Goal: Task Accomplishment & Management: Use online tool/utility

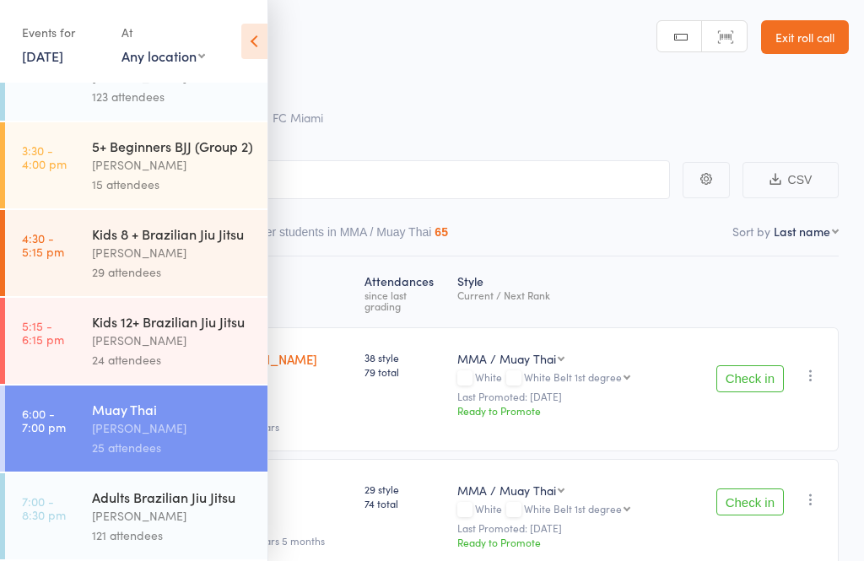
scroll to position [168, 0]
click at [105, 508] on div "[PERSON_NAME]" at bounding box center [172, 515] width 161 height 19
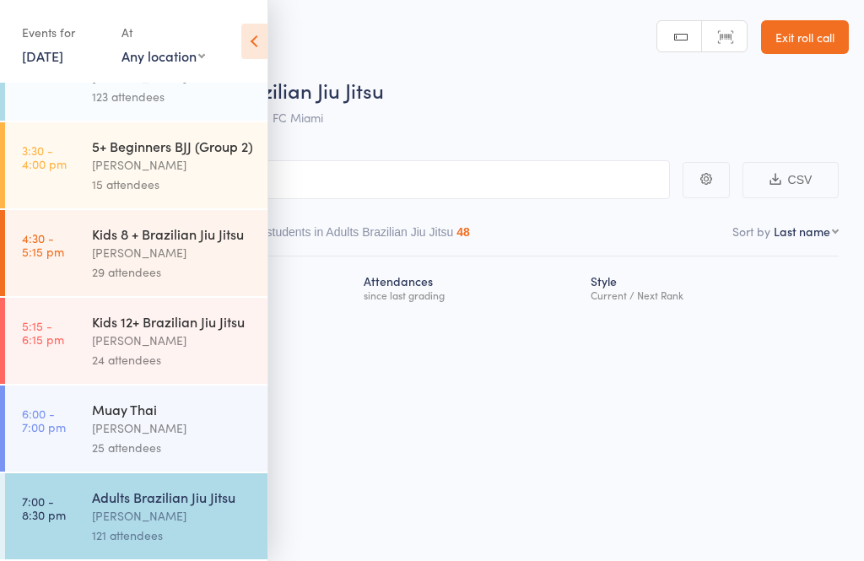
scroll to position [168, 0]
click at [244, 43] on icon at bounding box center [254, 41] width 26 height 35
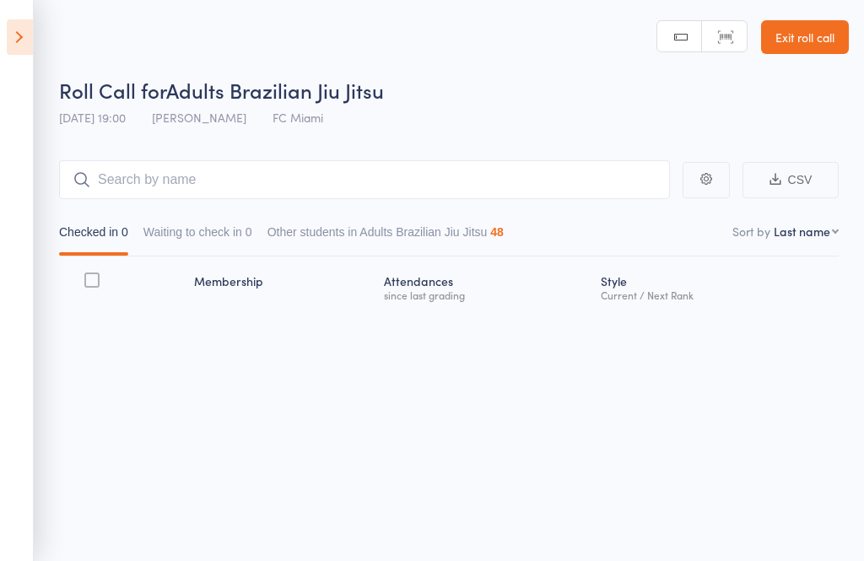
click at [192, 232] on button "Waiting to check in 0" at bounding box center [197, 236] width 109 height 39
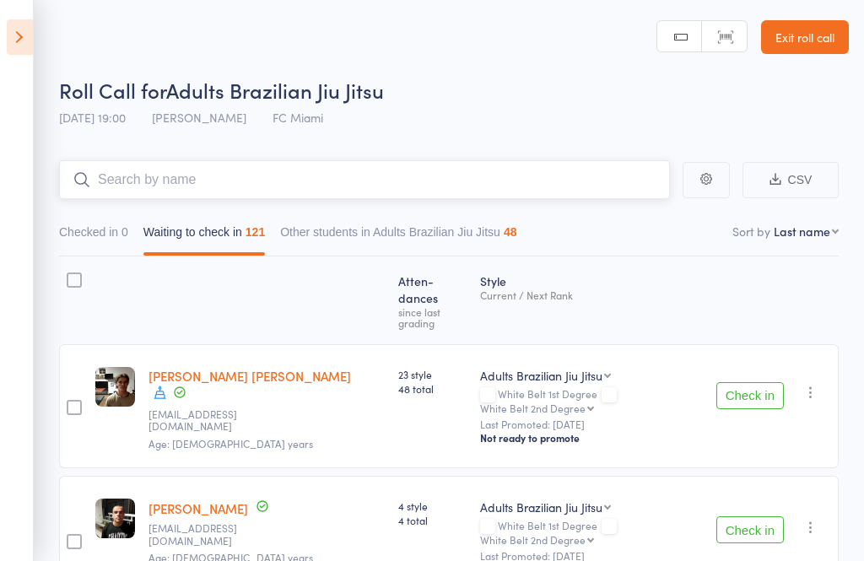
click at [431, 165] on input "search" at bounding box center [364, 179] width 611 height 39
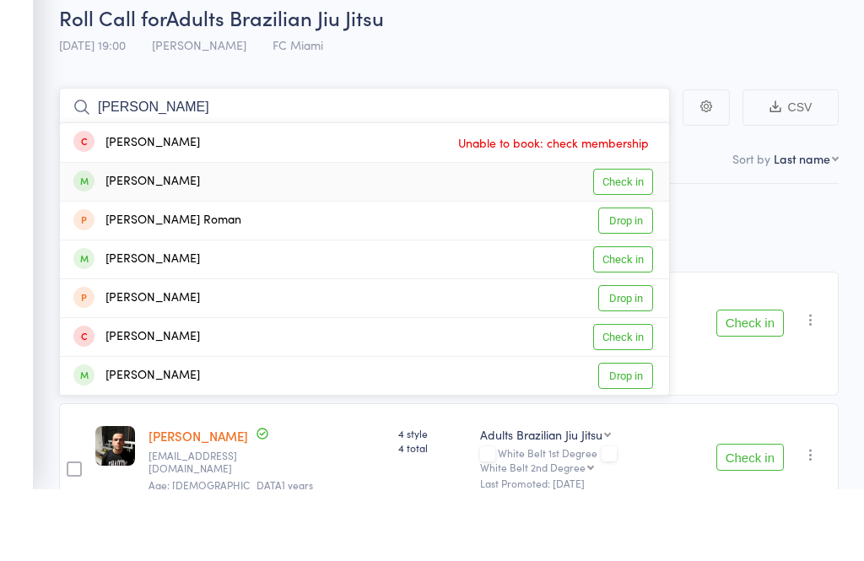
type input "[PERSON_NAME]"
click at [635, 241] on link "Check in" at bounding box center [623, 254] width 60 height 26
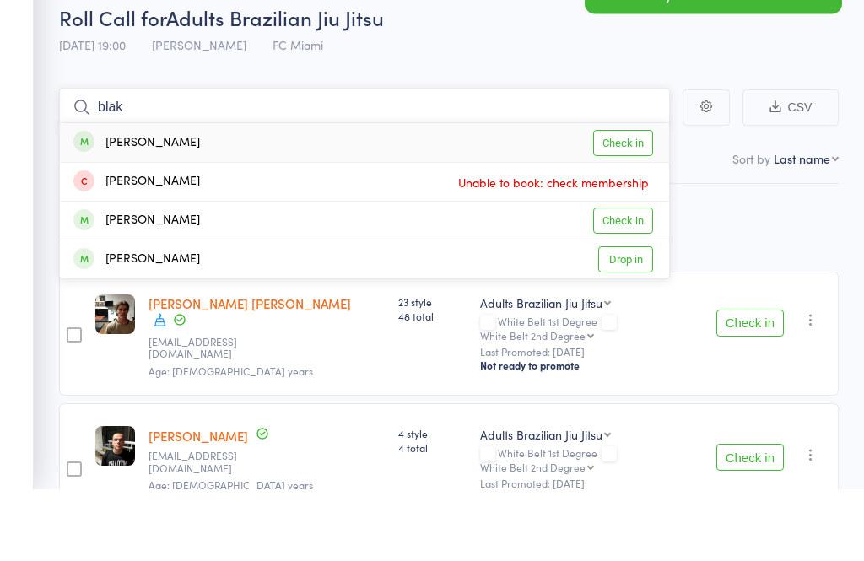
type input "blak"
click at [640, 203] on link "Check in" at bounding box center [623, 216] width 60 height 26
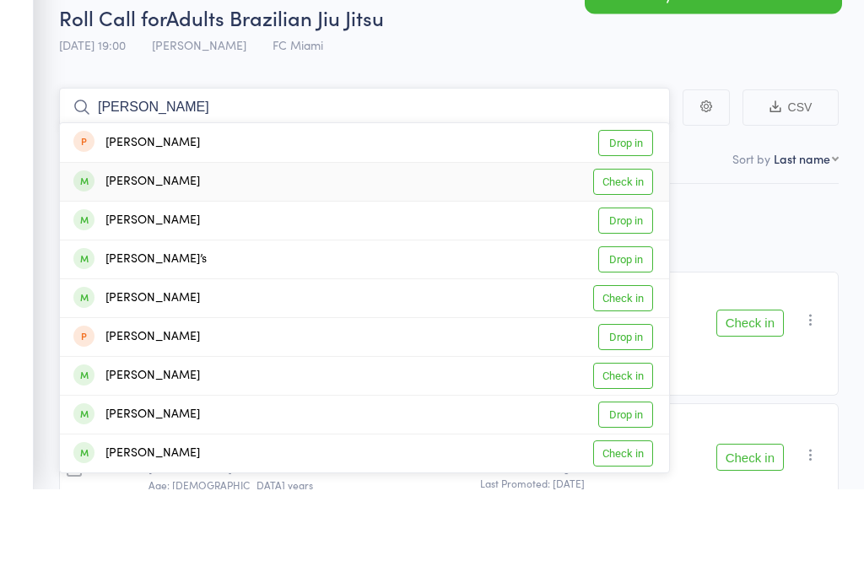
type input "[PERSON_NAME]"
click at [638, 241] on link "Check in" at bounding box center [623, 254] width 60 height 26
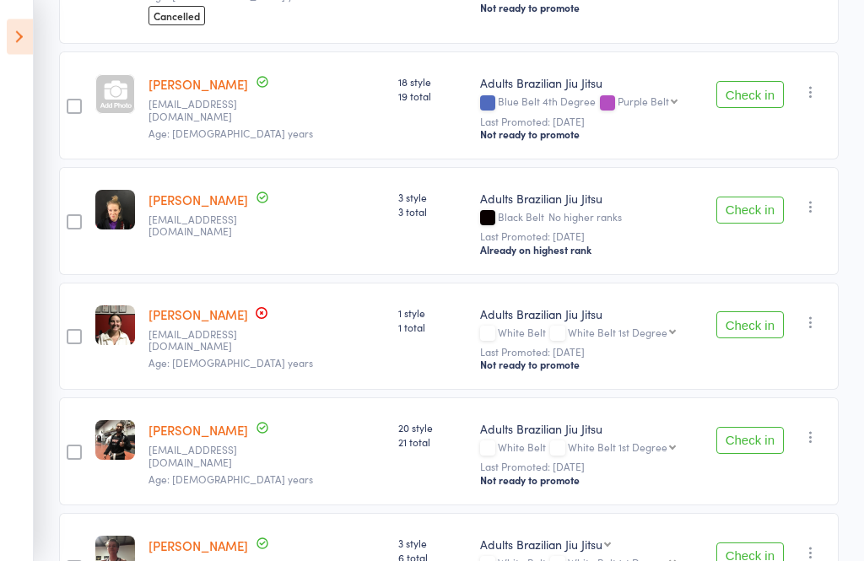
scroll to position [562, 0]
click at [765, 311] on button "Check in" at bounding box center [750, 324] width 68 height 27
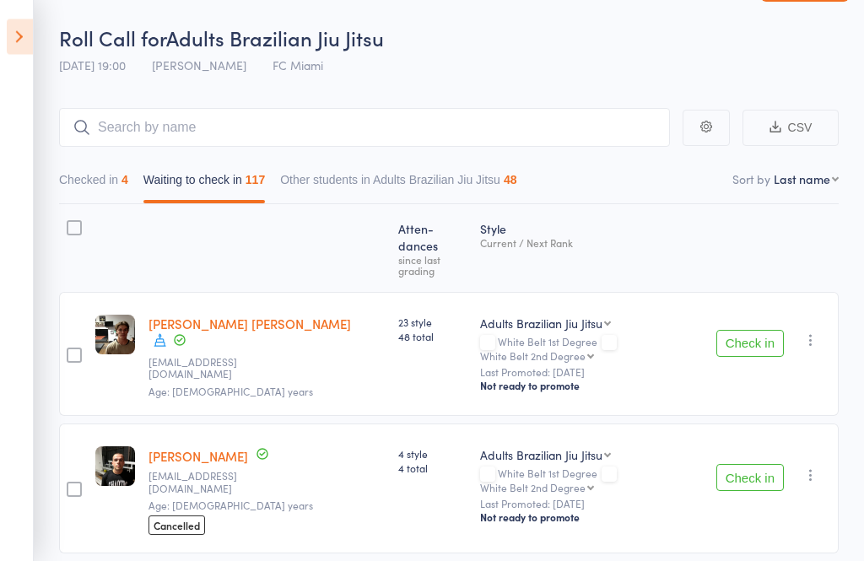
scroll to position [0, 0]
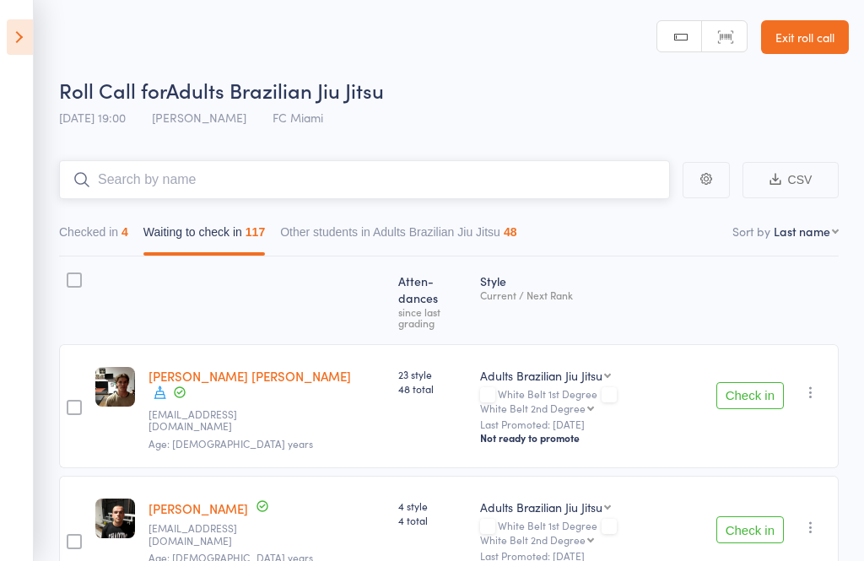
click at [356, 170] on input "search" at bounding box center [364, 179] width 611 height 39
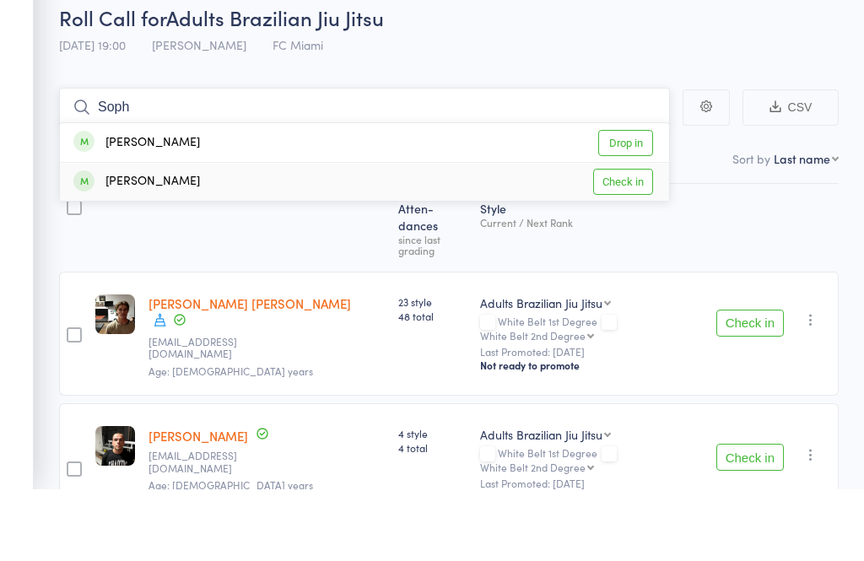
type input "Soph"
click at [625, 241] on link "Check in" at bounding box center [623, 254] width 60 height 26
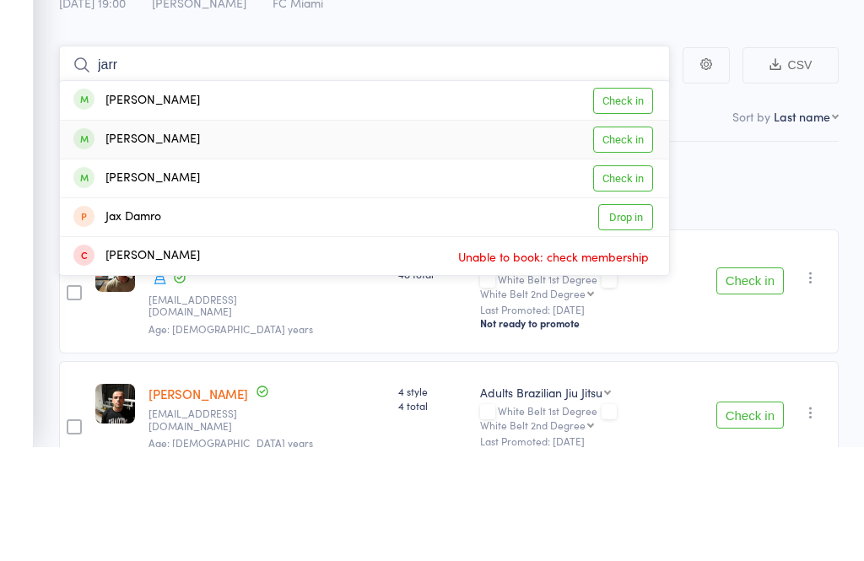
type input "jarr"
click at [644, 241] on link "Check in" at bounding box center [623, 254] width 60 height 26
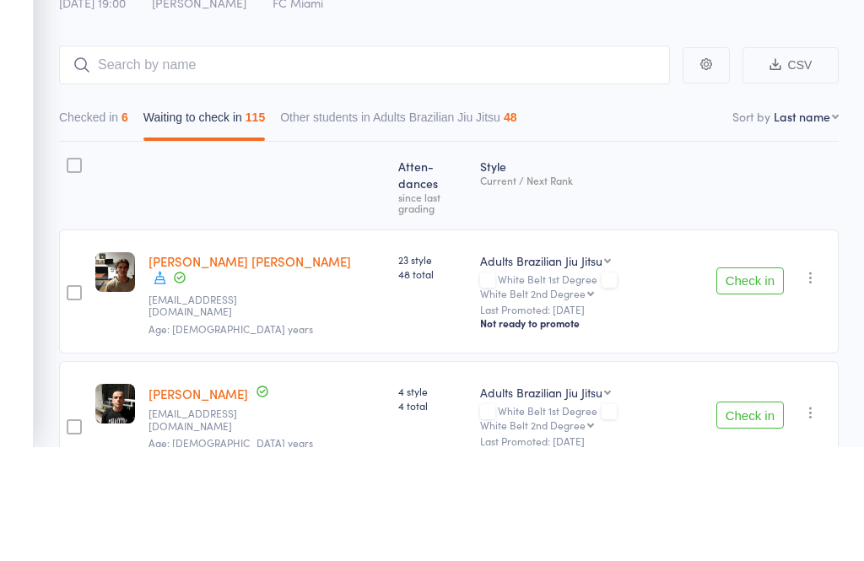
scroll to position [115, 0]
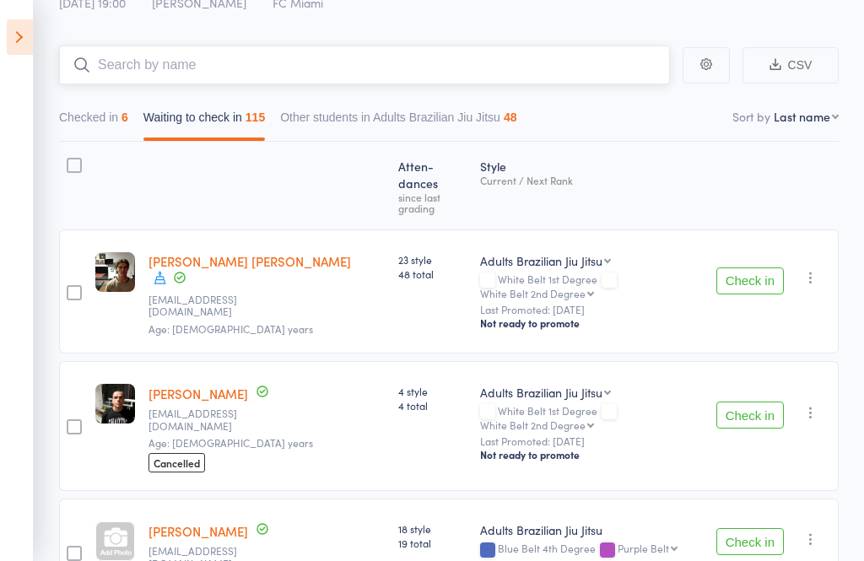
click at [103, 112] on button "Checked in 6" at bounding box center [93, 121] width 69 height 39
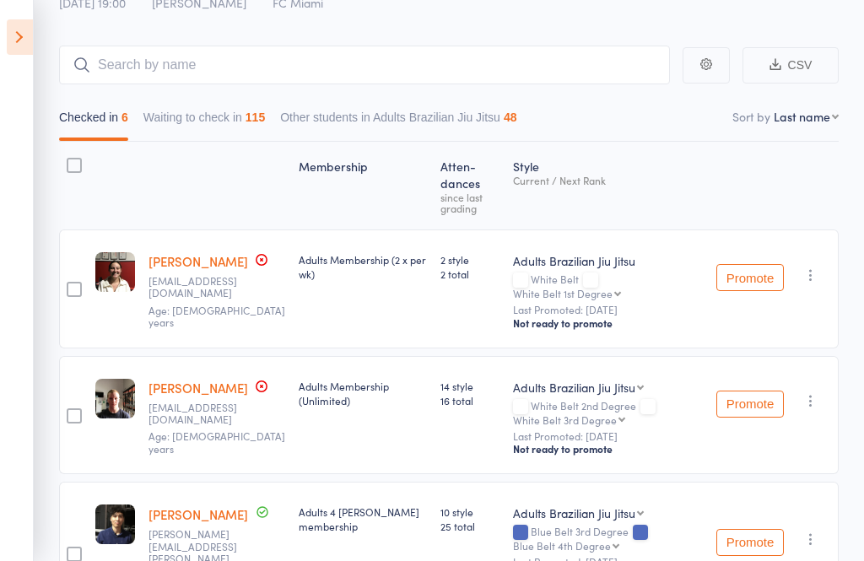
click at [814, 392] on icon "button" at bounding box center [811, 400] width 17 height 17
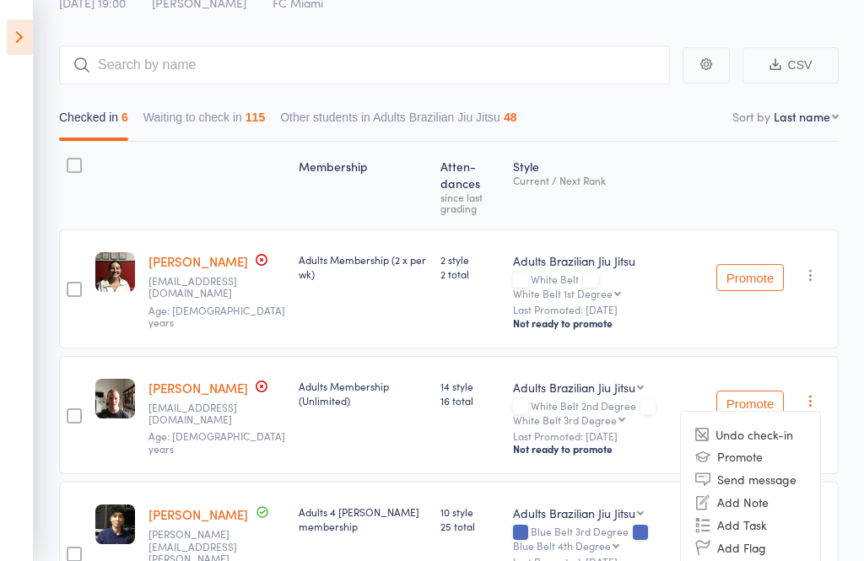
click at [772, 424] on li "Undo check-in" at bounding box center [750, 434] width 139 height 21
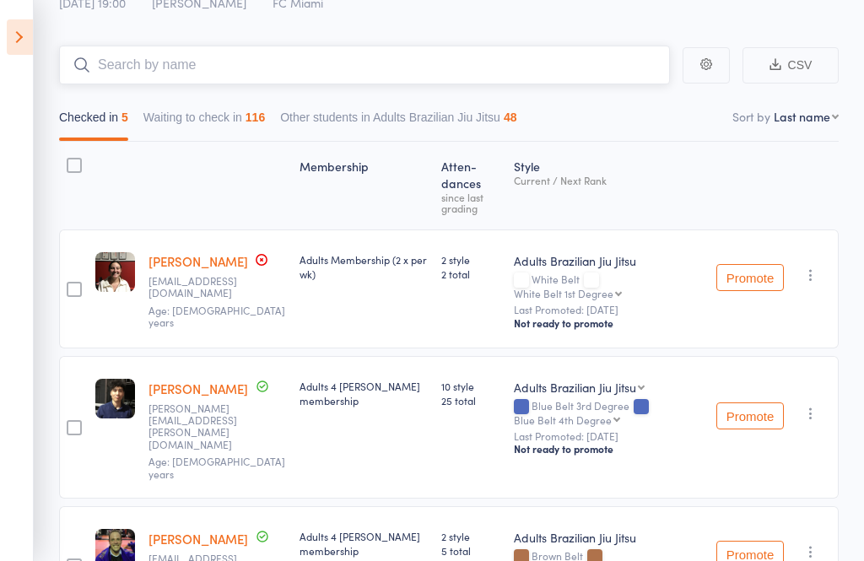
click at [473, 73] on input "search" at bounding box center [364, 65] width 611 height 39
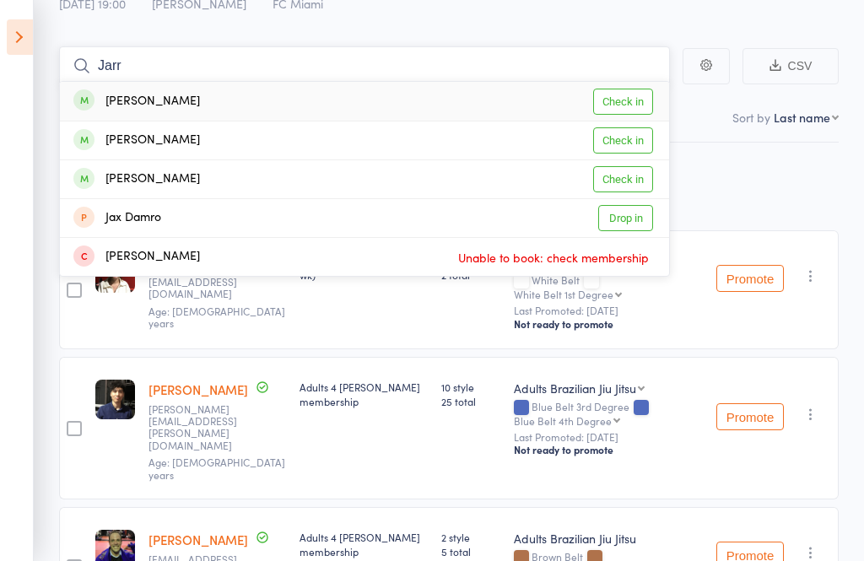
type input "Jarr"
click at [637, 100] on link "Check in" at bounding box center [623, 102] width 60 height 26
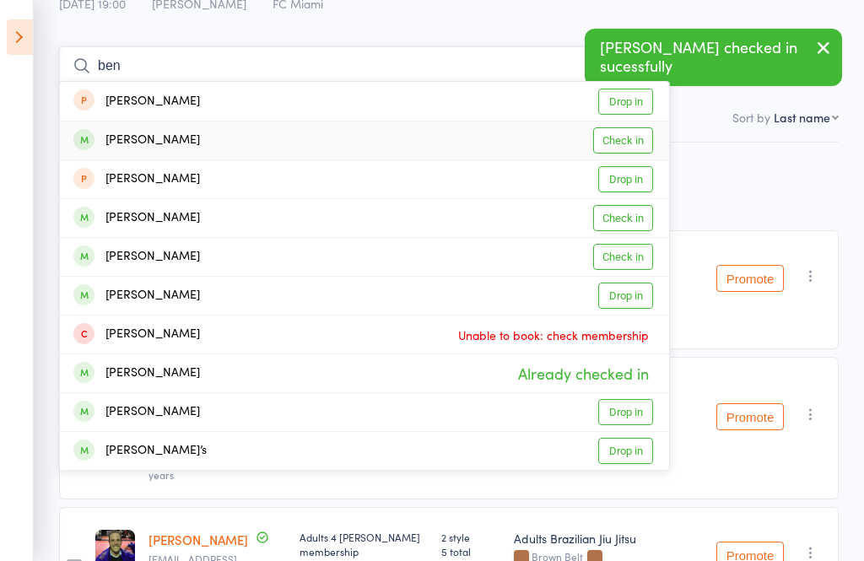
type input "ben"
click at [624, 134] on link "Check in" at bounding box center [623, 140] width 60 height 26
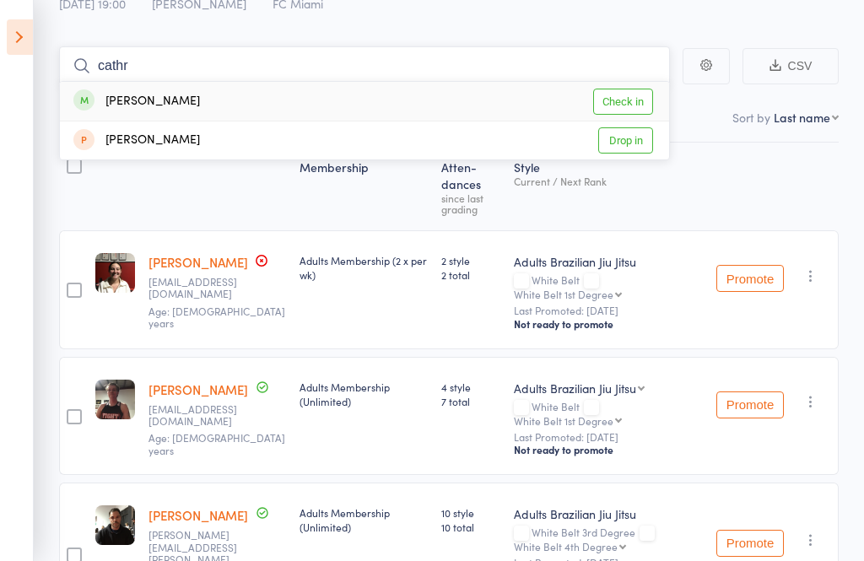
type input "cathr"
click at [639, 98] on link "Check in" at bounding box center [623, 102] width 60 height 26
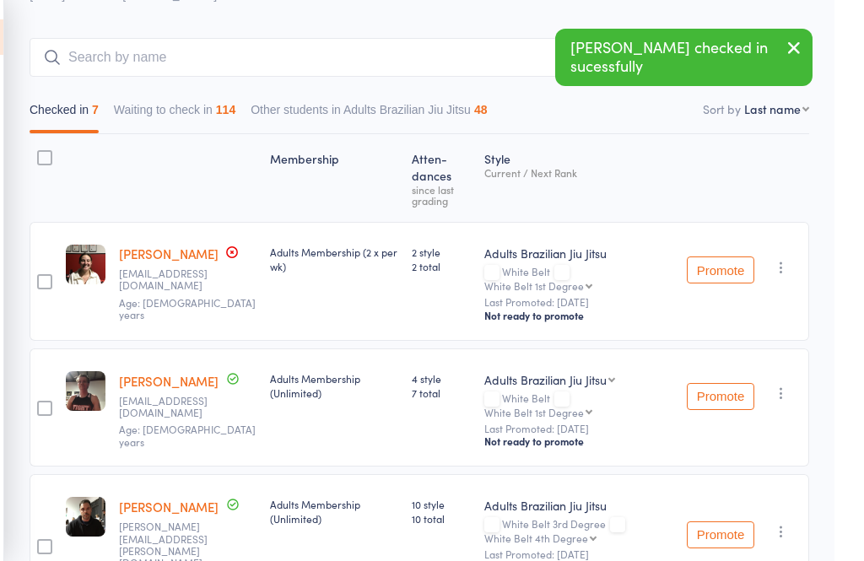
scroll to position [144, 0]
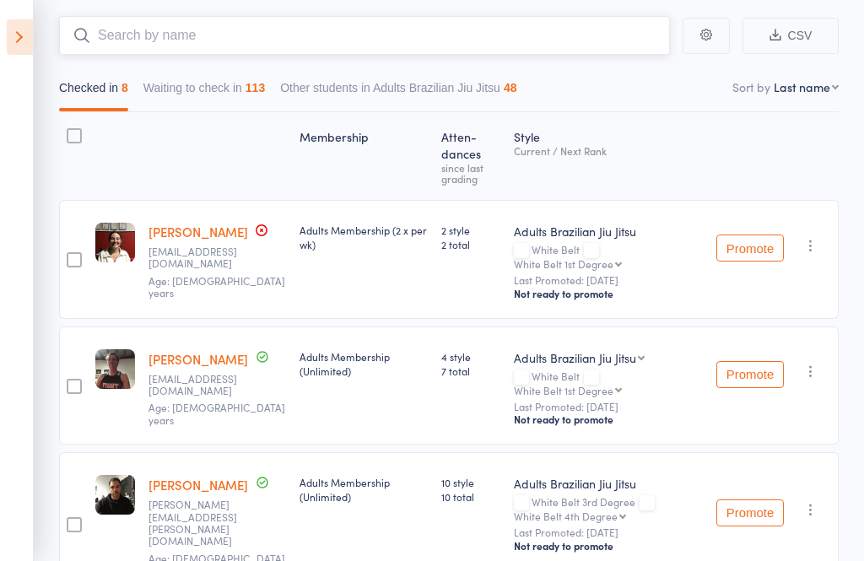
click at [461, 45] on input "search" at bounding box center [364, 35] width 611 height 39
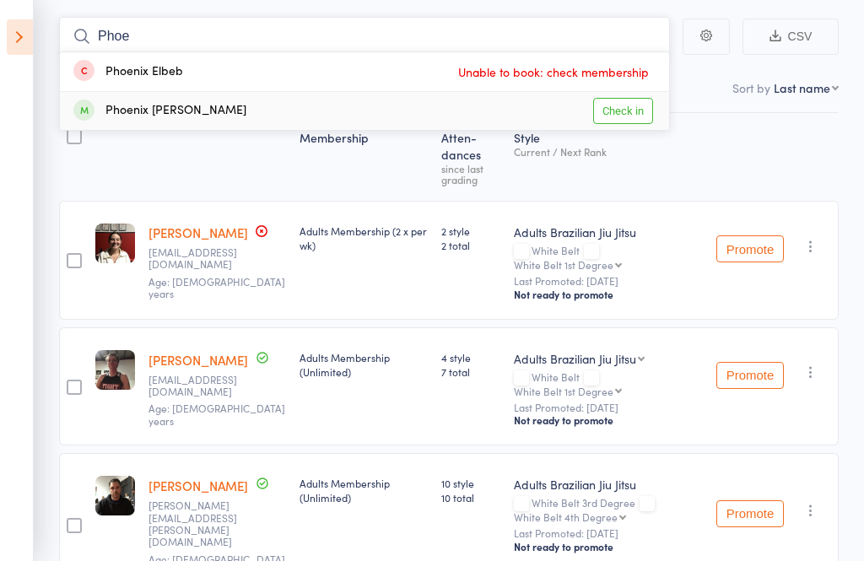
type input "Phoe"
click at [633, 103] on link "Check in" at bounding box center [623, 111] width 60 height 26
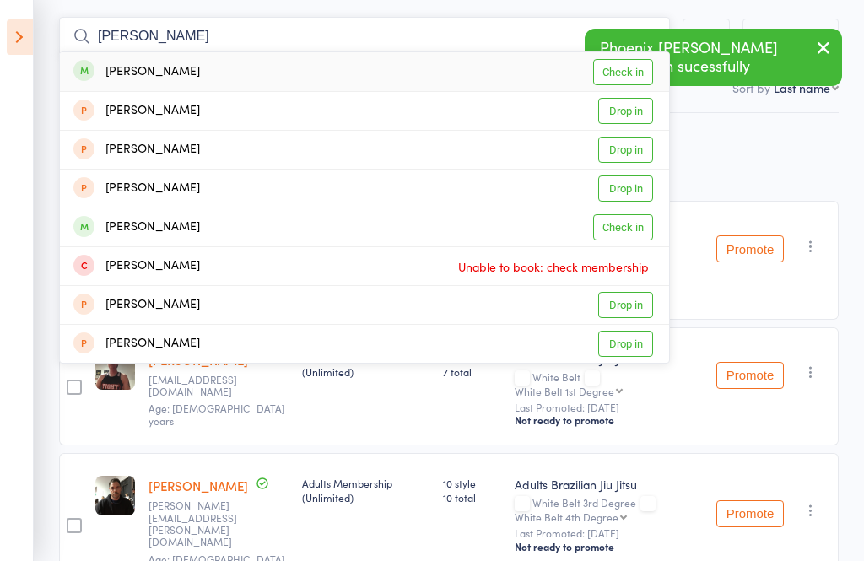
type input "[PERSON_NAME]"
click at [628, 222] on link "Check in" at bounding box center [623, 227] width 60 height 26
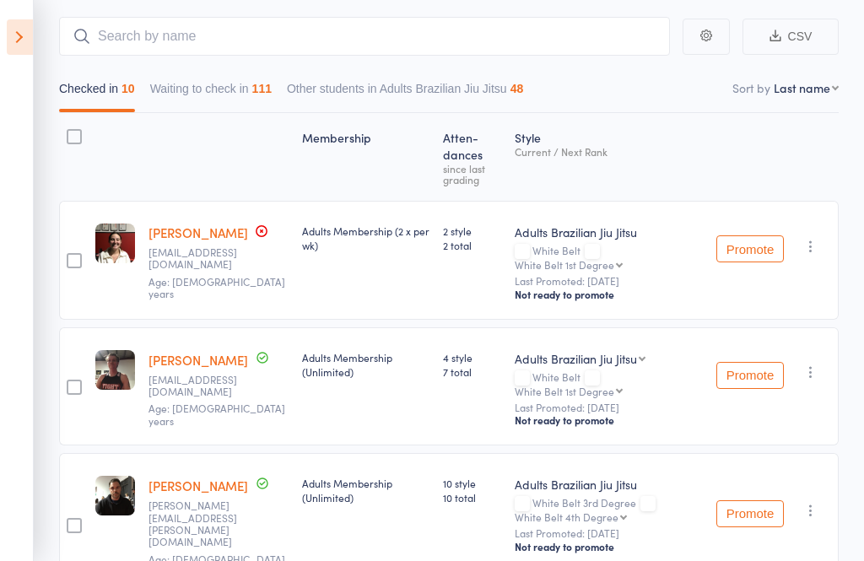
scroll to position [144, 0]
